Goal: Find specific page/section: Find specific page/section

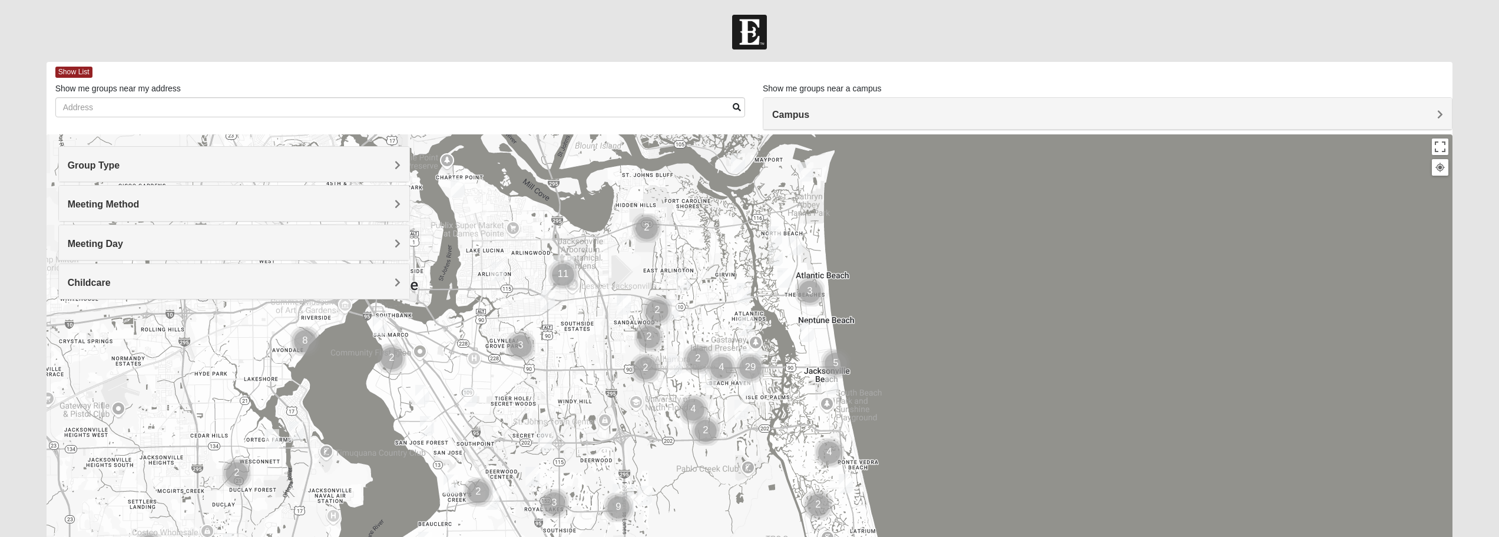
click at [138, 238] on h4 "Meeting Day" at bounding box center [234, 243] width 333 height 11
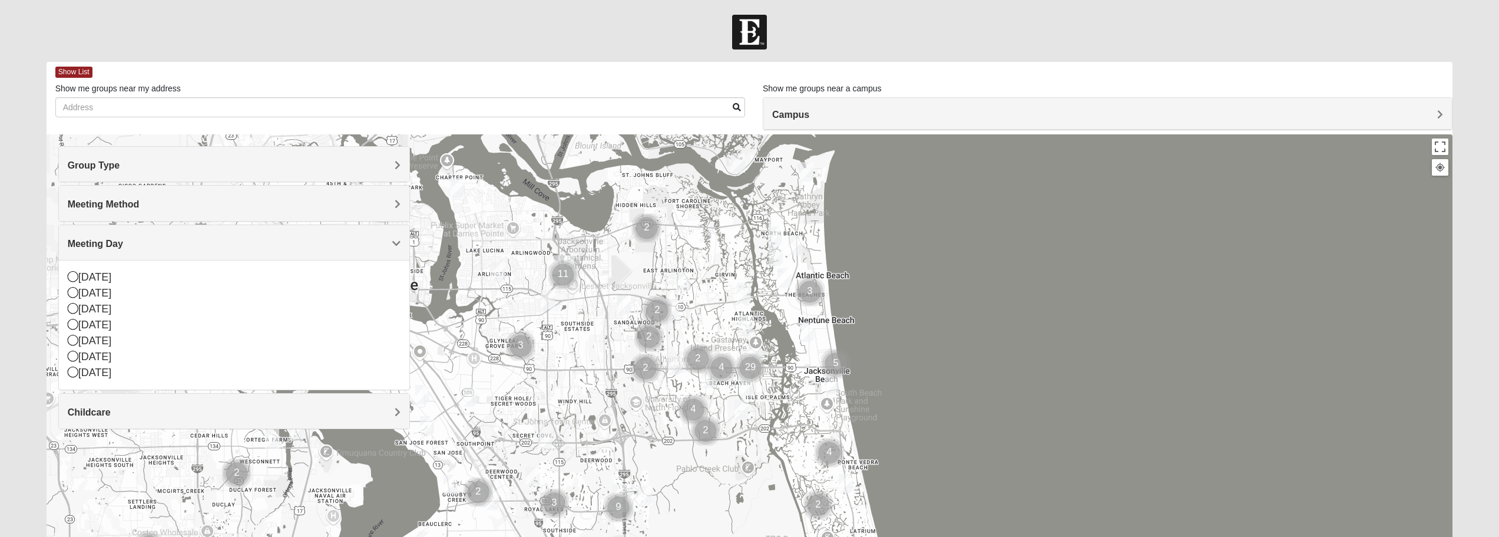
click at [745, 354] on img "Cluster of 29 groups" at bounding box center [750, 367] width 39 height 39
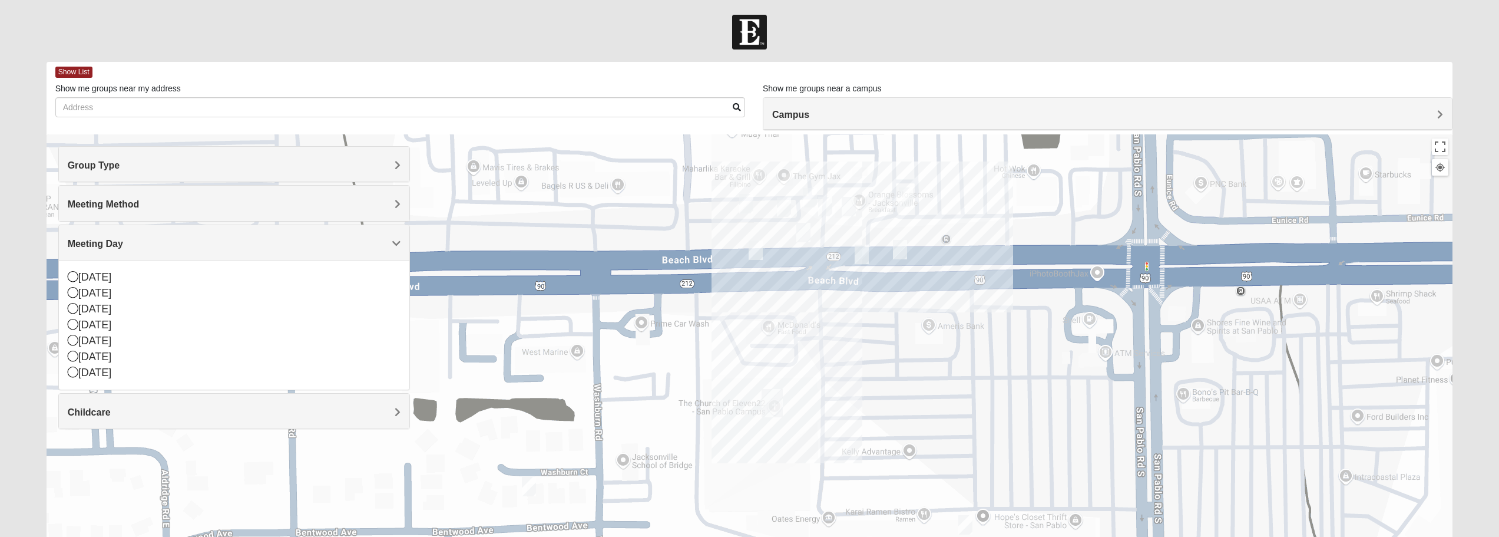
click at [772, 394] on img "San Pablo" at bounding box center [772, 403] width 31 height 38
click at [113, 168] on span "Group Type" at bounding box center [94, 165] width 52 height 10
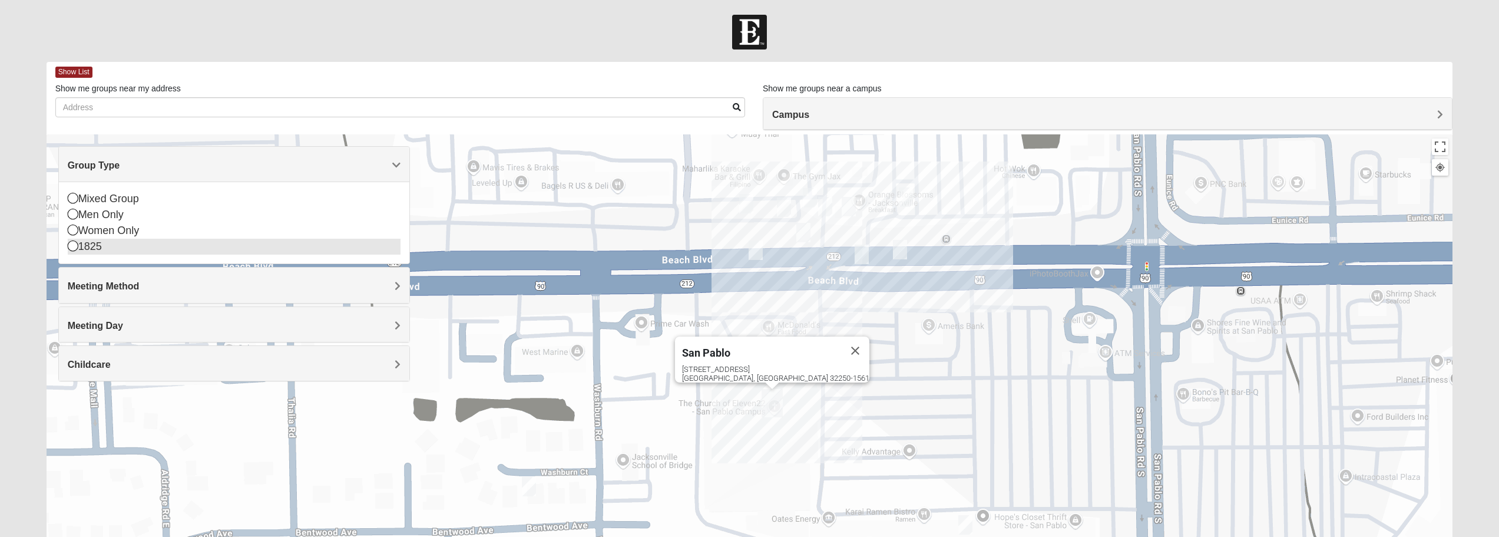
click at [120, 243] on div "1825" at bounding box center [234, 247] width 333 height 16
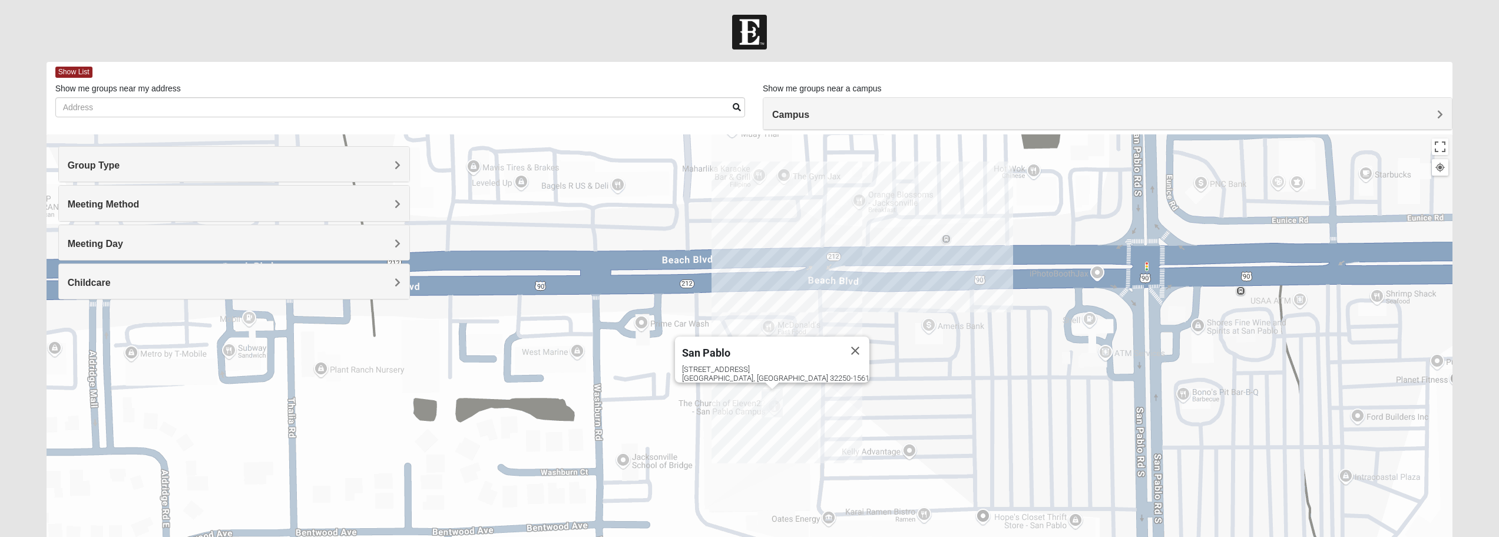
click at [127, 199] on h4 "Meeting Method" at bounding box center [234, 204] width 333 height 11
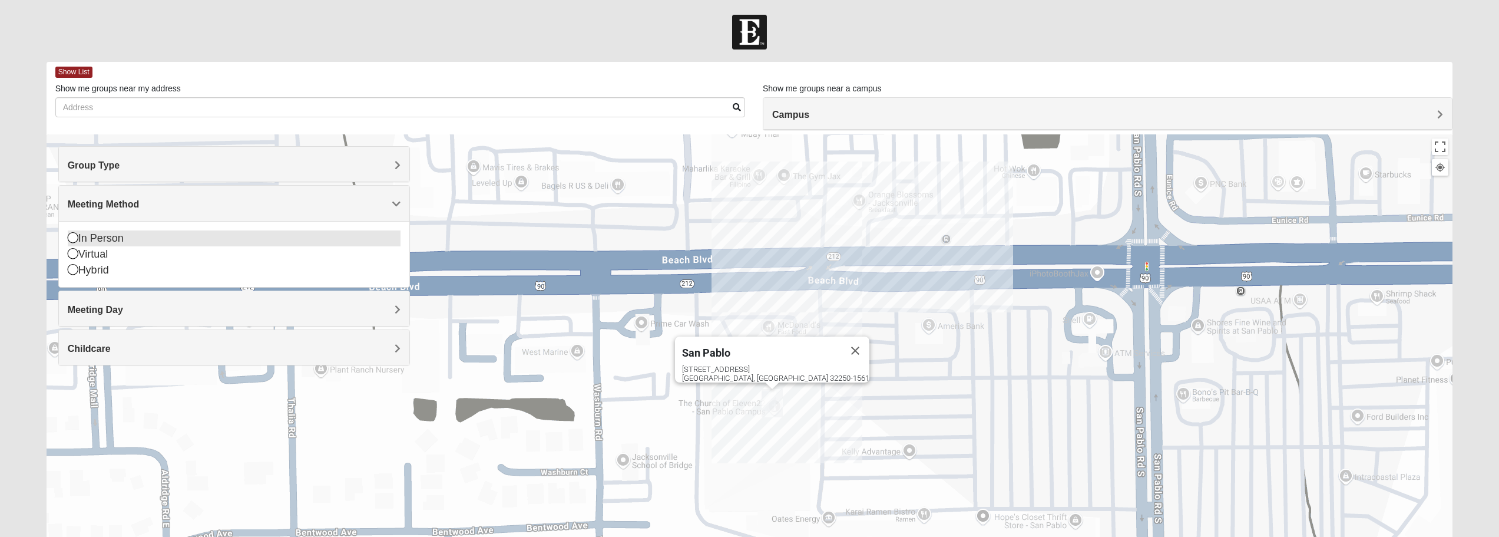
click at [117, 243] on div "In Person" at bounding box center [234, 238] width 333 height 16
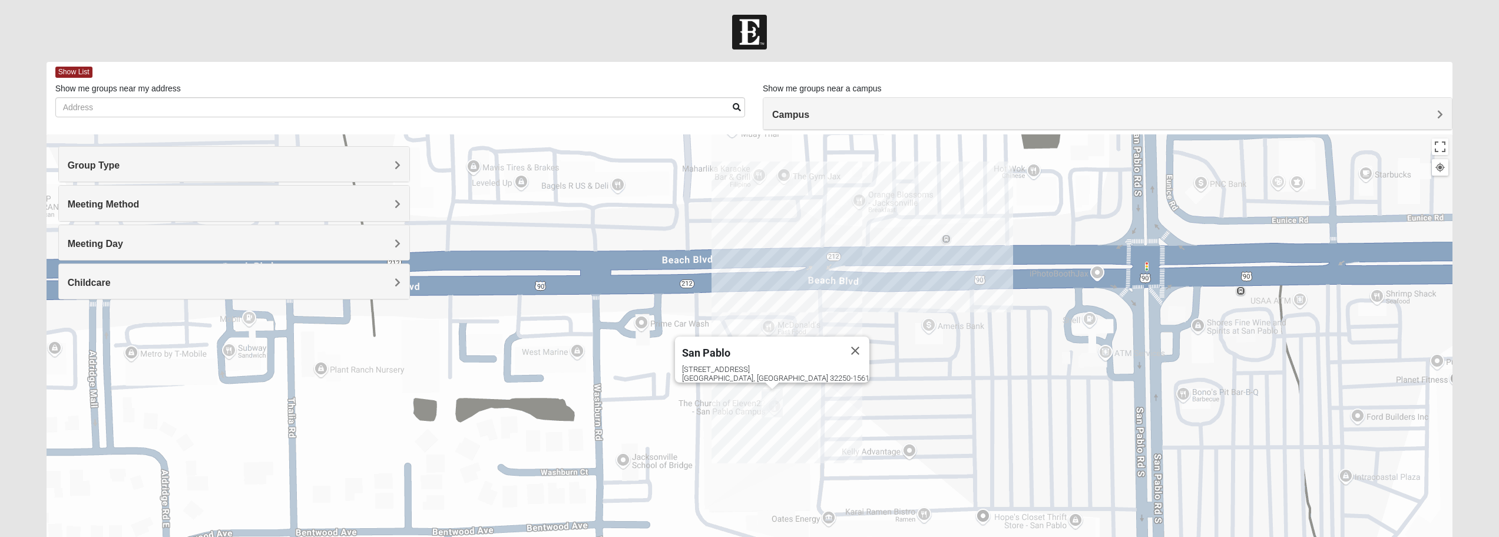
click at [114, 245] on span "Meeting Day" at bounding box center [95, 244] width 55 height 10
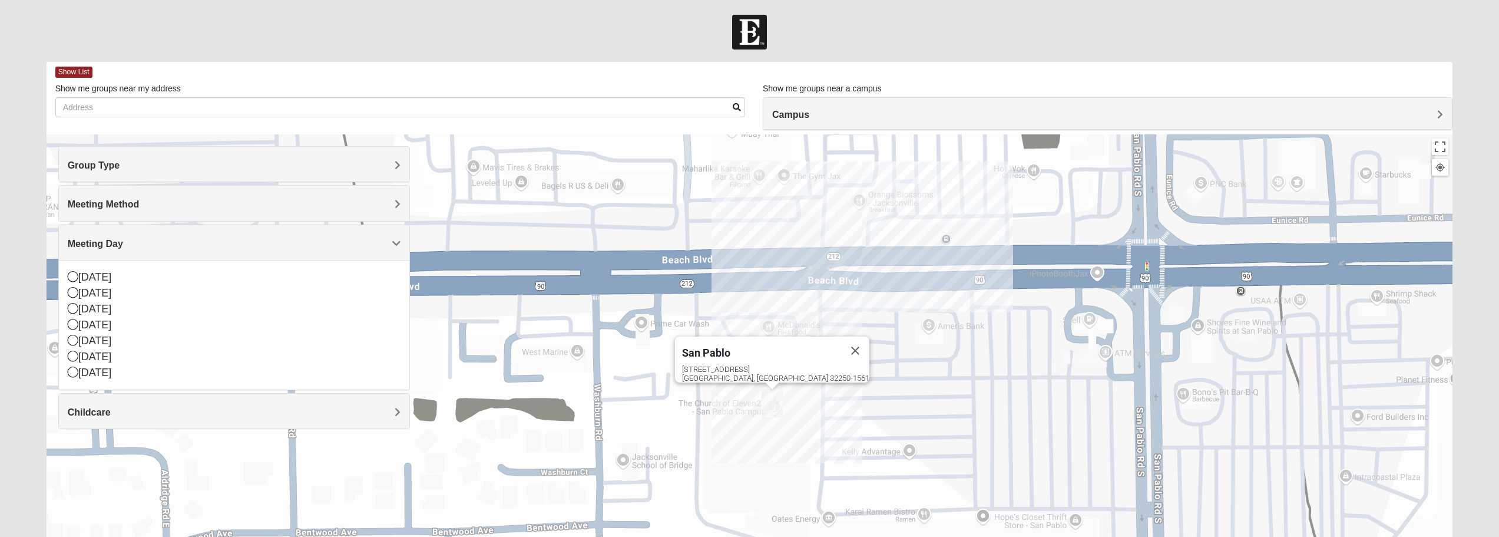
click at [107, 412] on span "Childcare" at bounding box center [89, 412] width 43 height 10
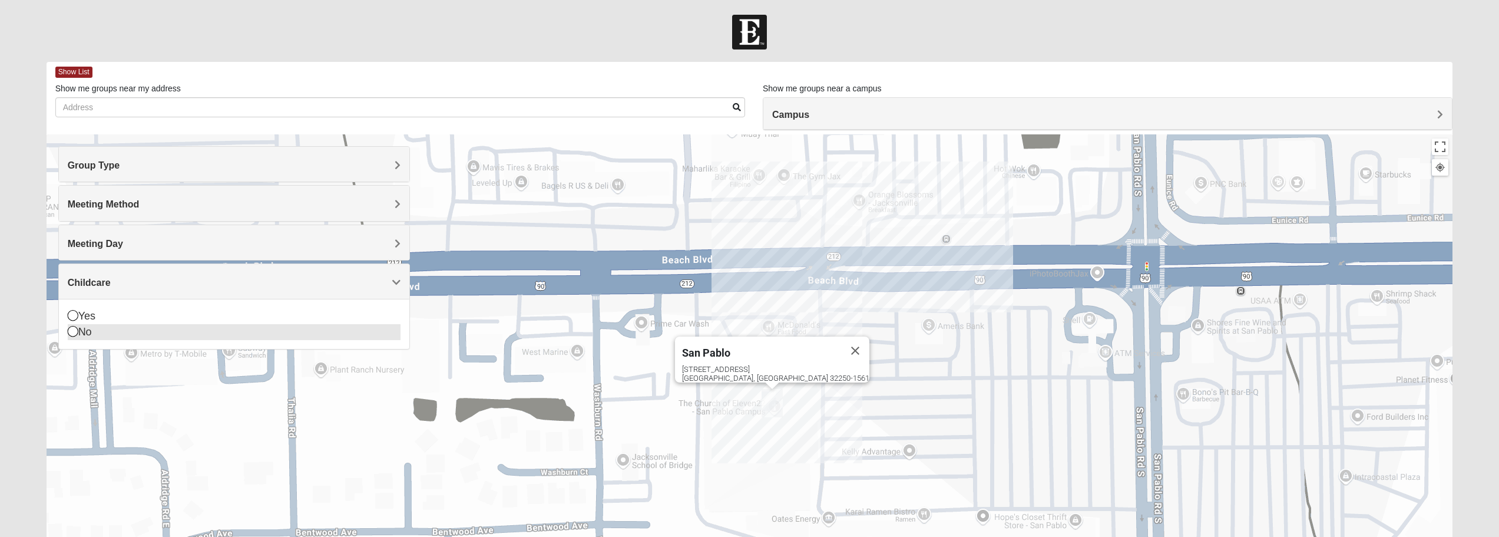
click at [97, 339] on div "No" at bounding box center [234, 332] width 333 height 16
click at [908, 122] on div "Campus" at bounding box center [1108, 114] width 689 height 32
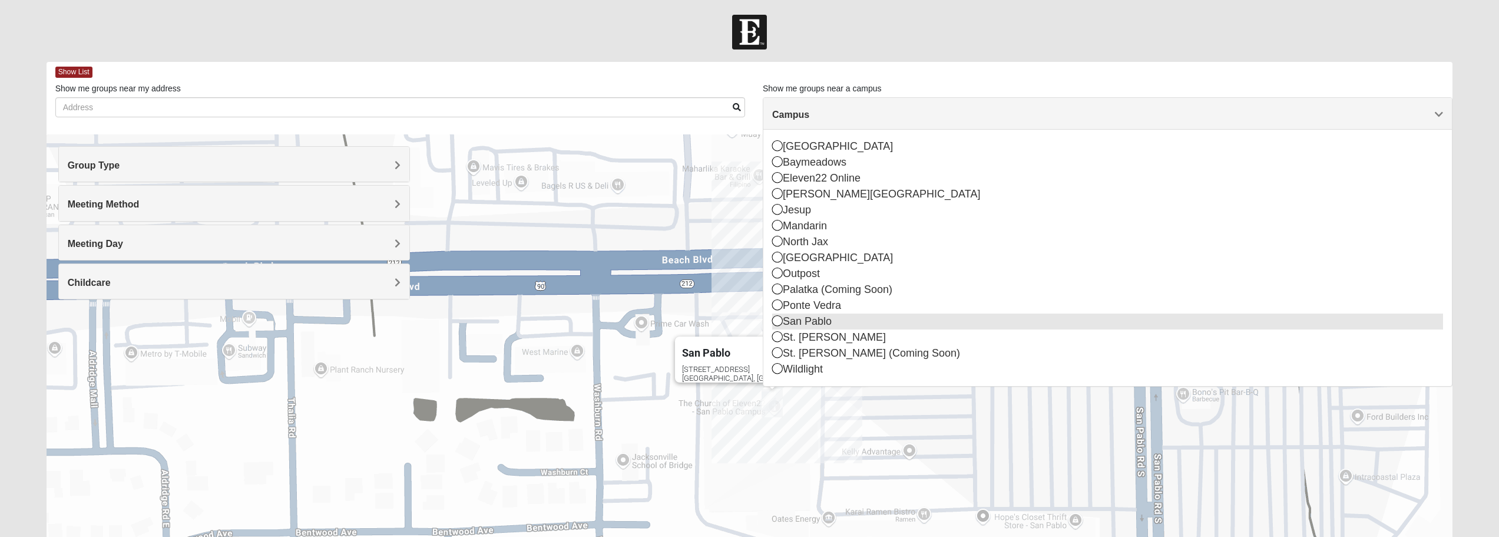
click at [868, 320] on div "San Pablo" at bounding box center [1107, 321] width 671 height 16
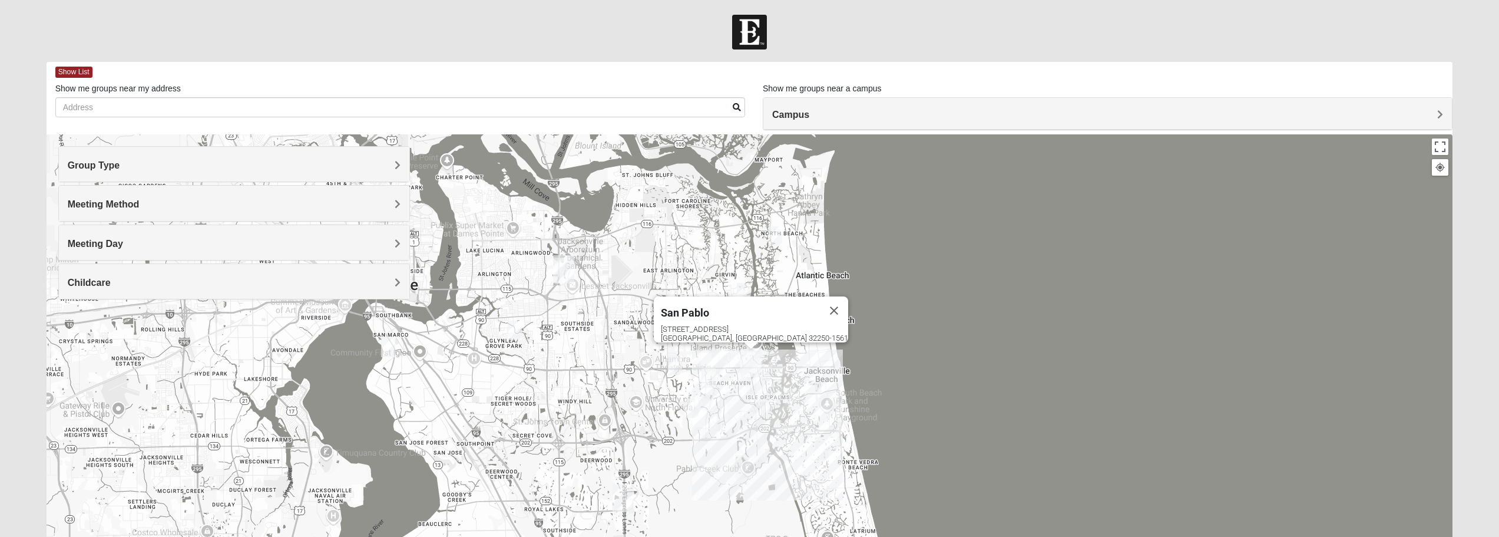
click at [755, 363] on img "San Pablo" at bounding box center [751, 363] width 31 height 38
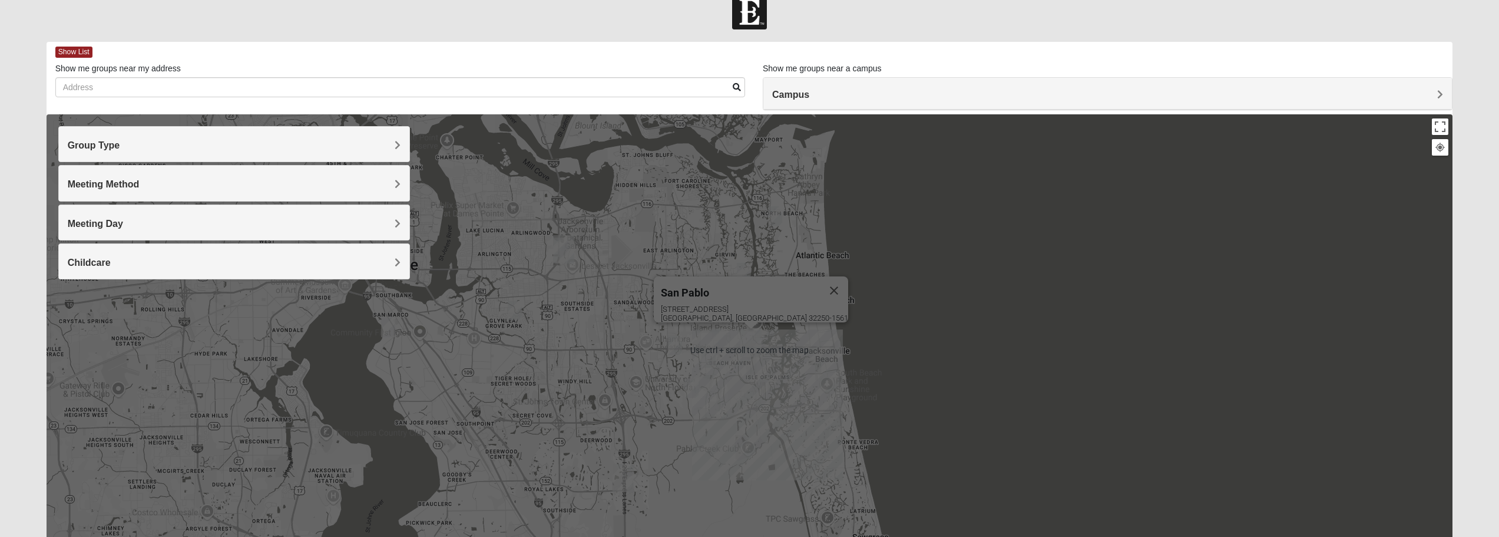
scroll to position [112, 0]
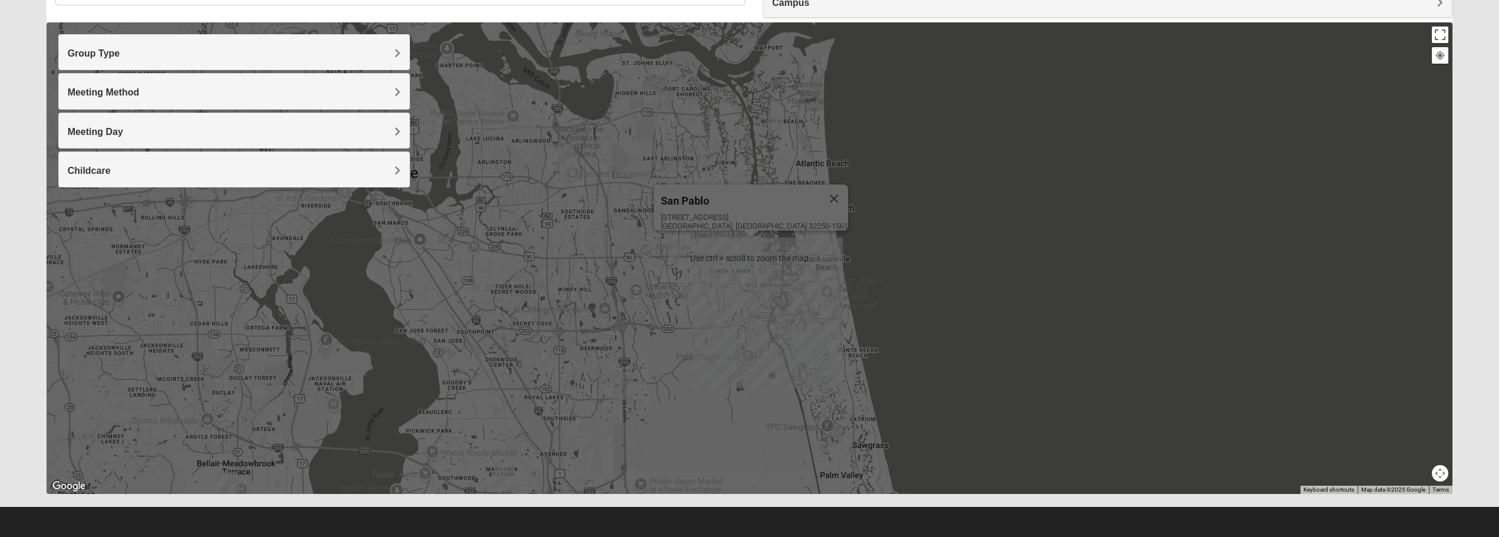
click at [230, 328] on div "[GEOGRAPHIC_DATA] [STREET_ADDRESS]" at bounding box center [750, 257] width 1407 height 471
